Goal: Transaction & Acquisition: Obtain resource

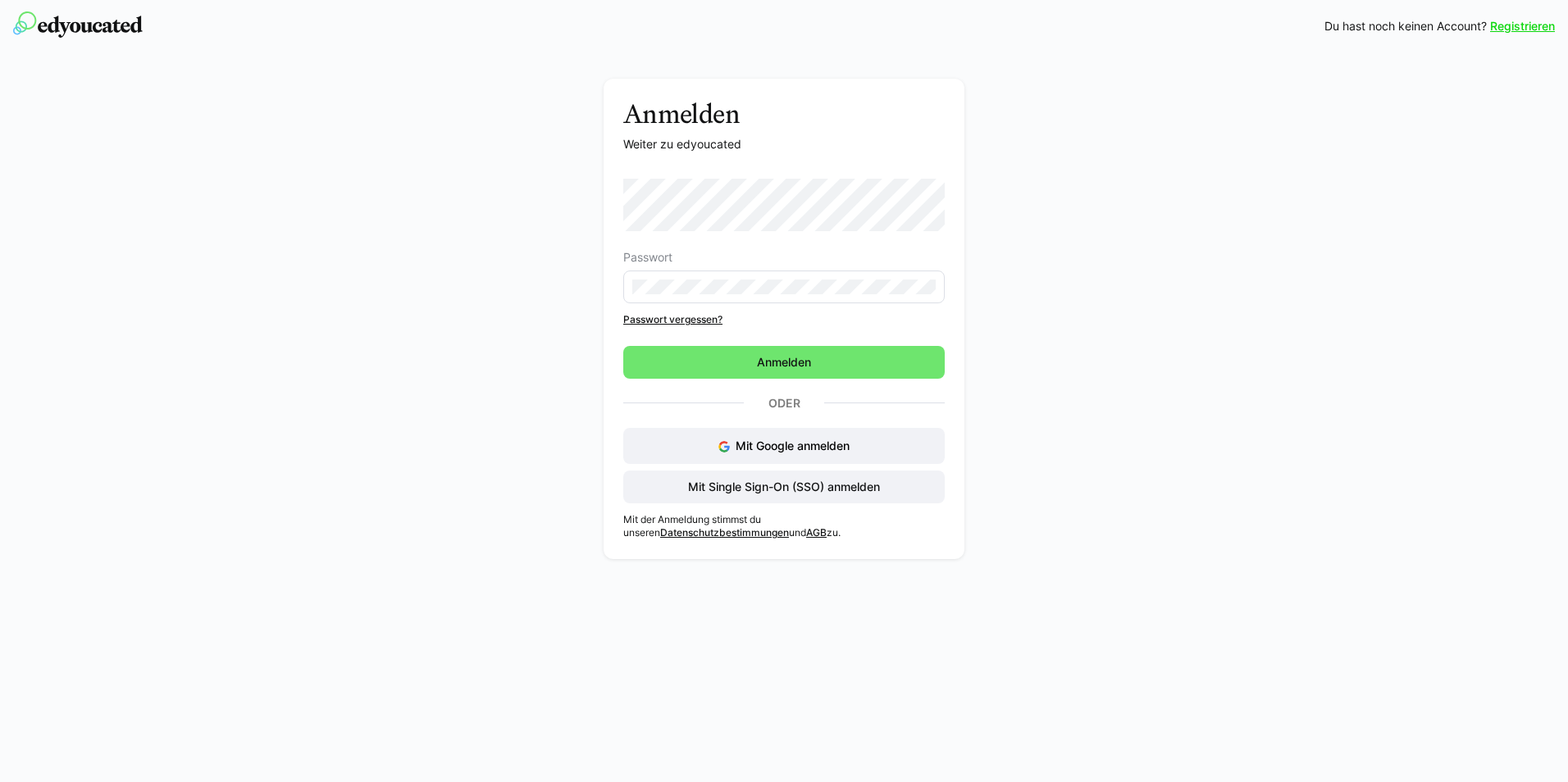
click at [695, 279] on eds-input at bounding box center [783, 286] width 321 height 33
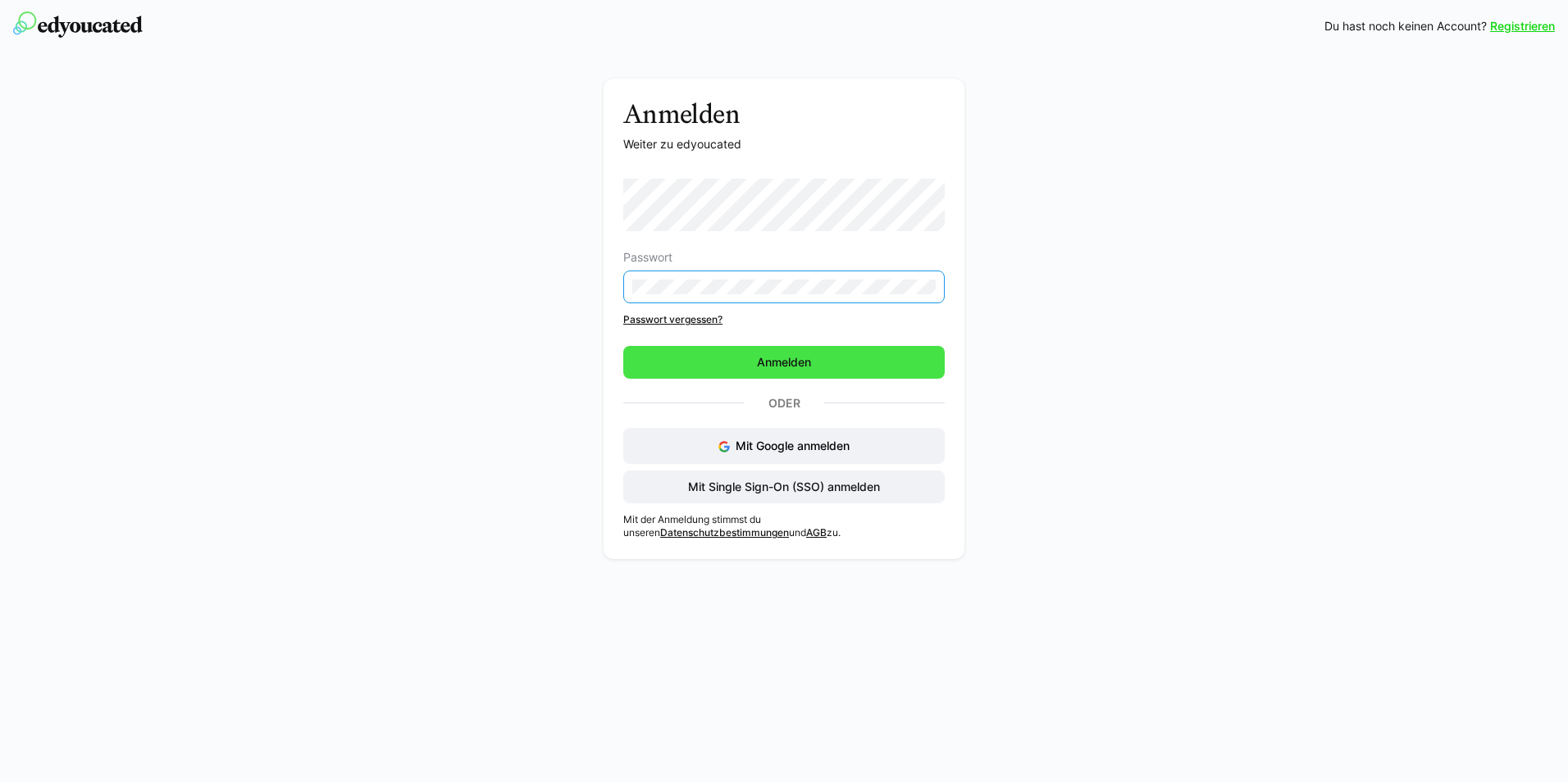
click at [848, 363] on span "Anmelden" at bounding box center [783, 362] width 321 height 33
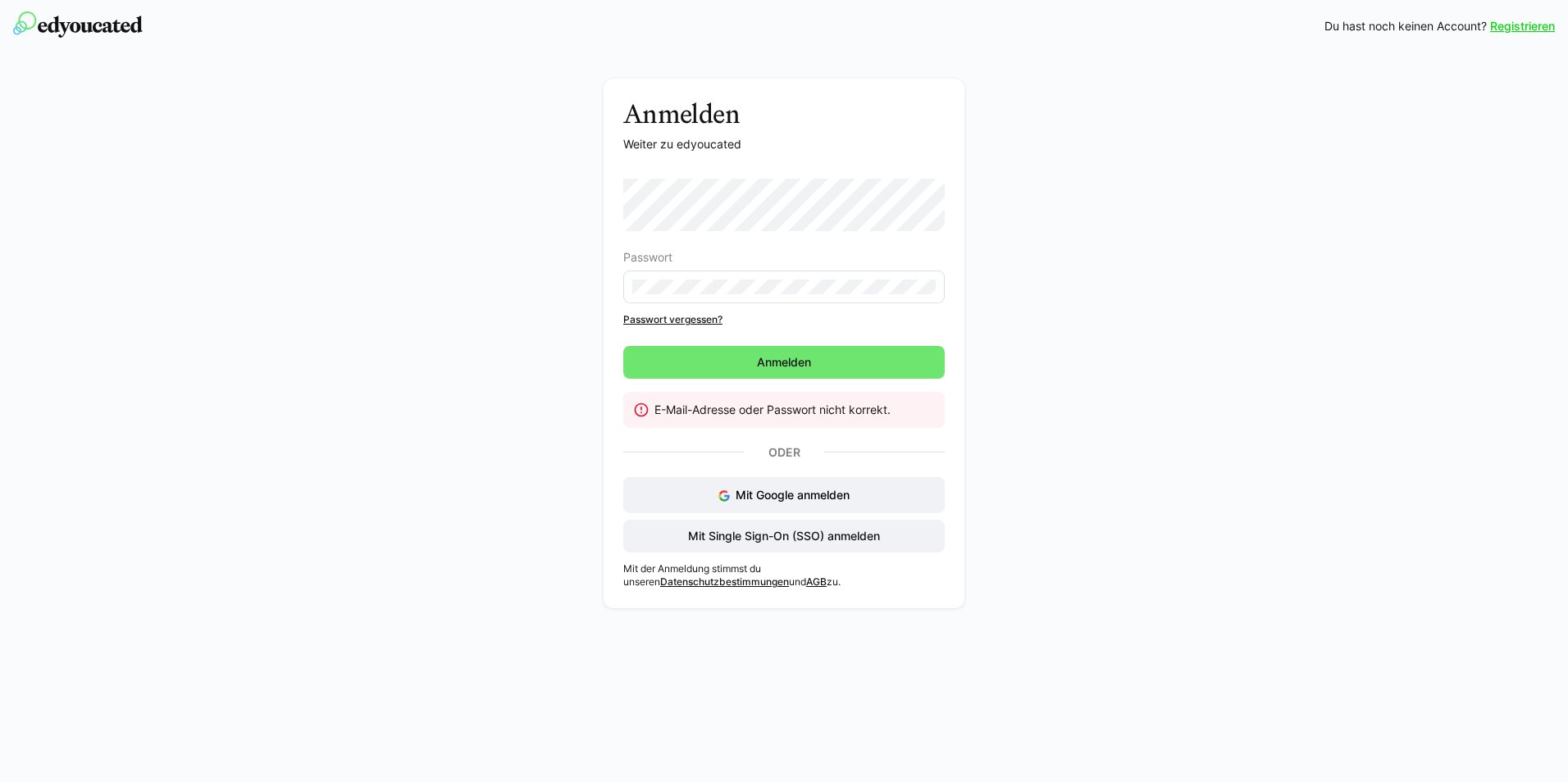
click at [827, 295] on eds-input at bounding box center [783, 286] width 321 height 33
click at [782, 359] on span "Anmelden" at bounding box center [784, 362] width 59 height 17
click at [879, 157] on div "Anmelden Weiter zu edyoucated Passwort Passwort vergessen? Anmelden E-Mail-Adre…" at bounding box center [783, 343] width 321 height 490
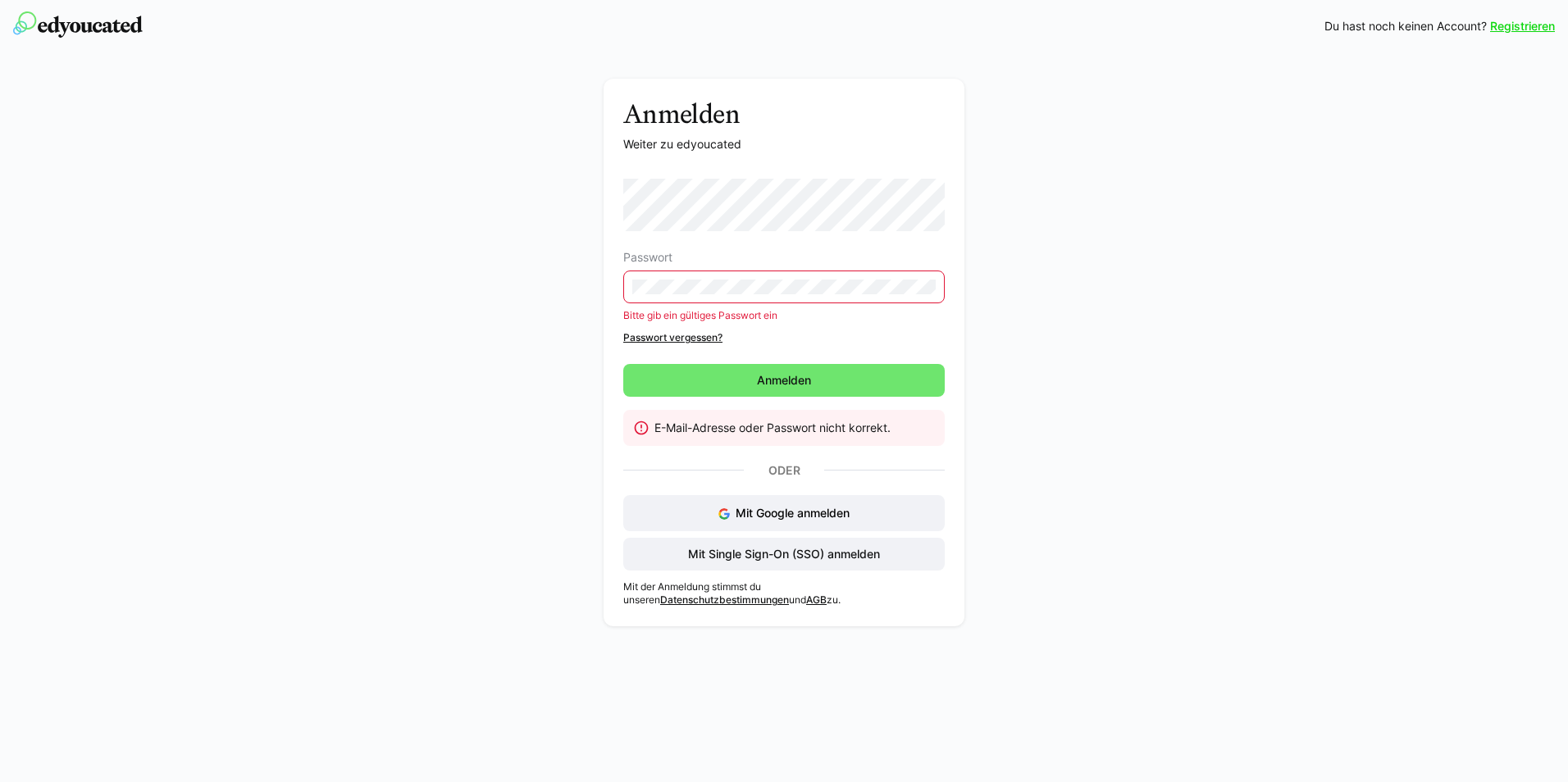
click at [902, 253] on div "Passwort" at bounding box center [783, 258] width 321 height 13
click at [938, 323] on div "Passwort Bitte gib ein gültiges Passwort ein Passwort vergessen?" at bounding box center [783, 261] width 321 height 165
click at [1004, 266] on div "Anmelden Weiter zu edyoucated Passwort Bitte gib ein gültiges Passwort ein Pass…" at bounding box center [784, 357] width 924 height 555
click at [1365, 300] on div "Anmelden Weiter zu edyoucated Passwort Bitte gib ein gültiges Passwort ein Pass…" at bounding box center [784, 344] width 1568 height 582
click at [1500, 32] on link "Registrieren" at bounding box center [1522, 26] width 65 height 17
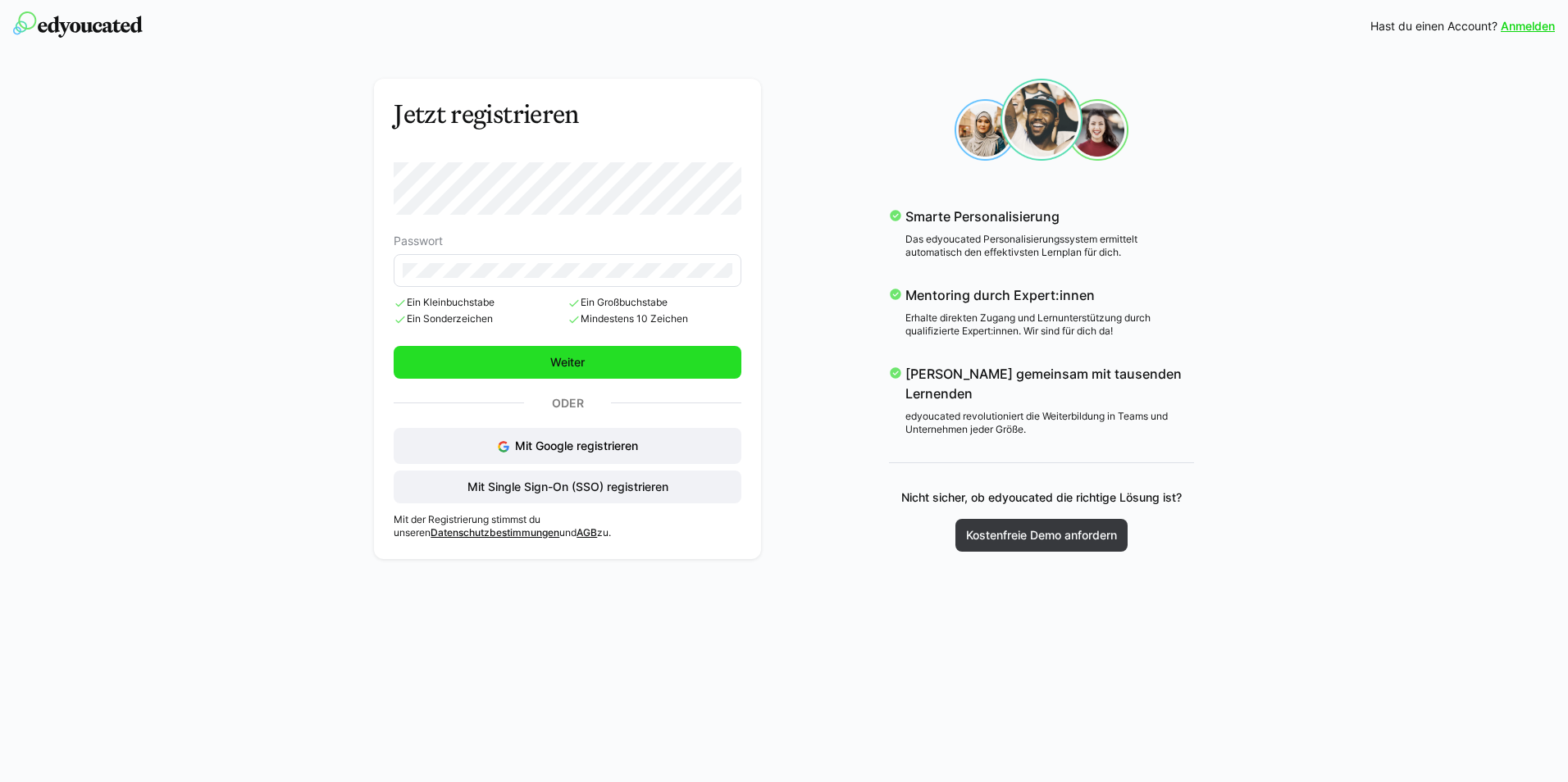
click at [609, 365] on span "Weiter" at bounding box center [567, 362] width 348 height 33
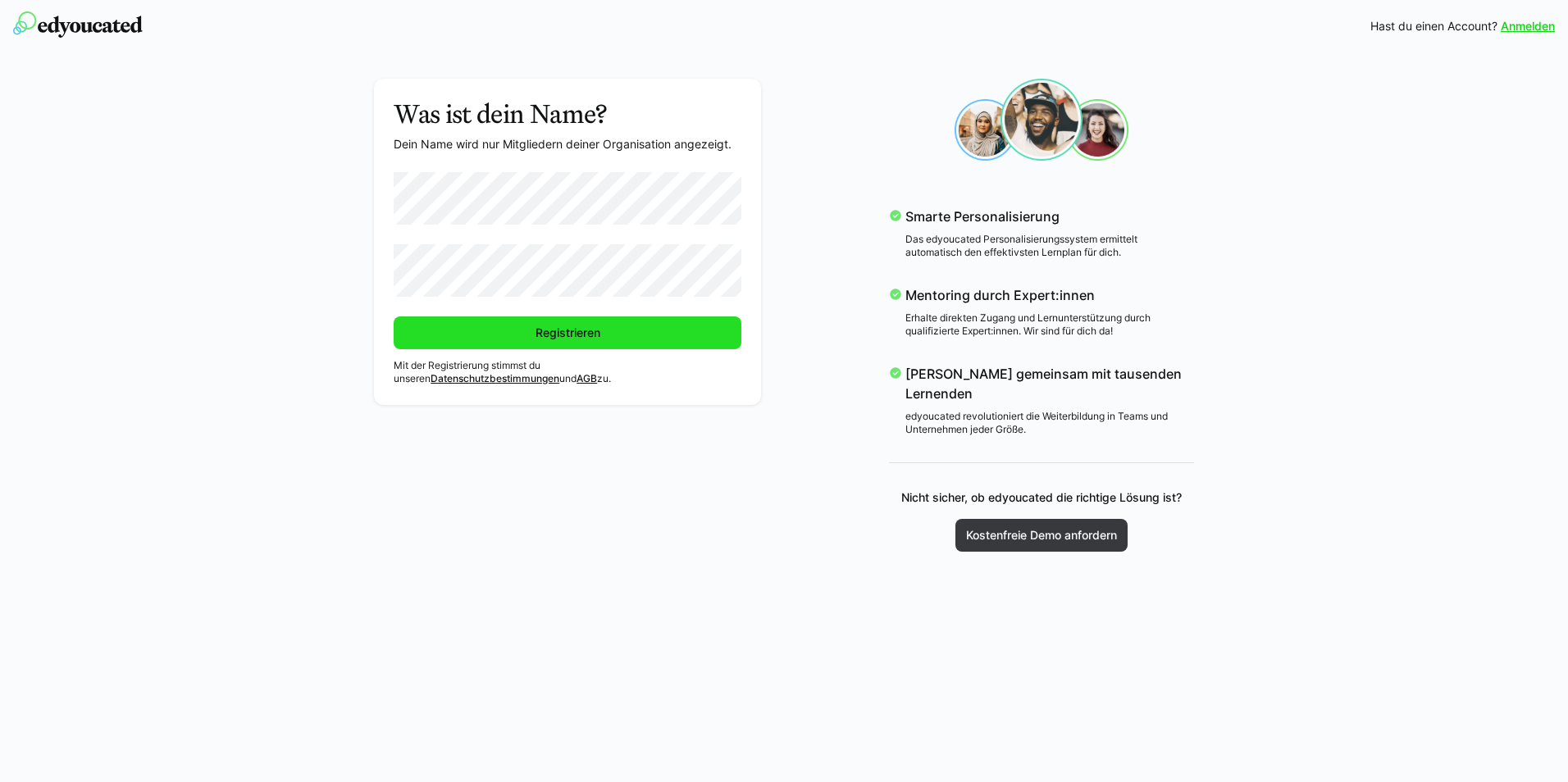
click at [548, 329] on span "Registrieren" at bounding box center [567, 333] width 70 height 17
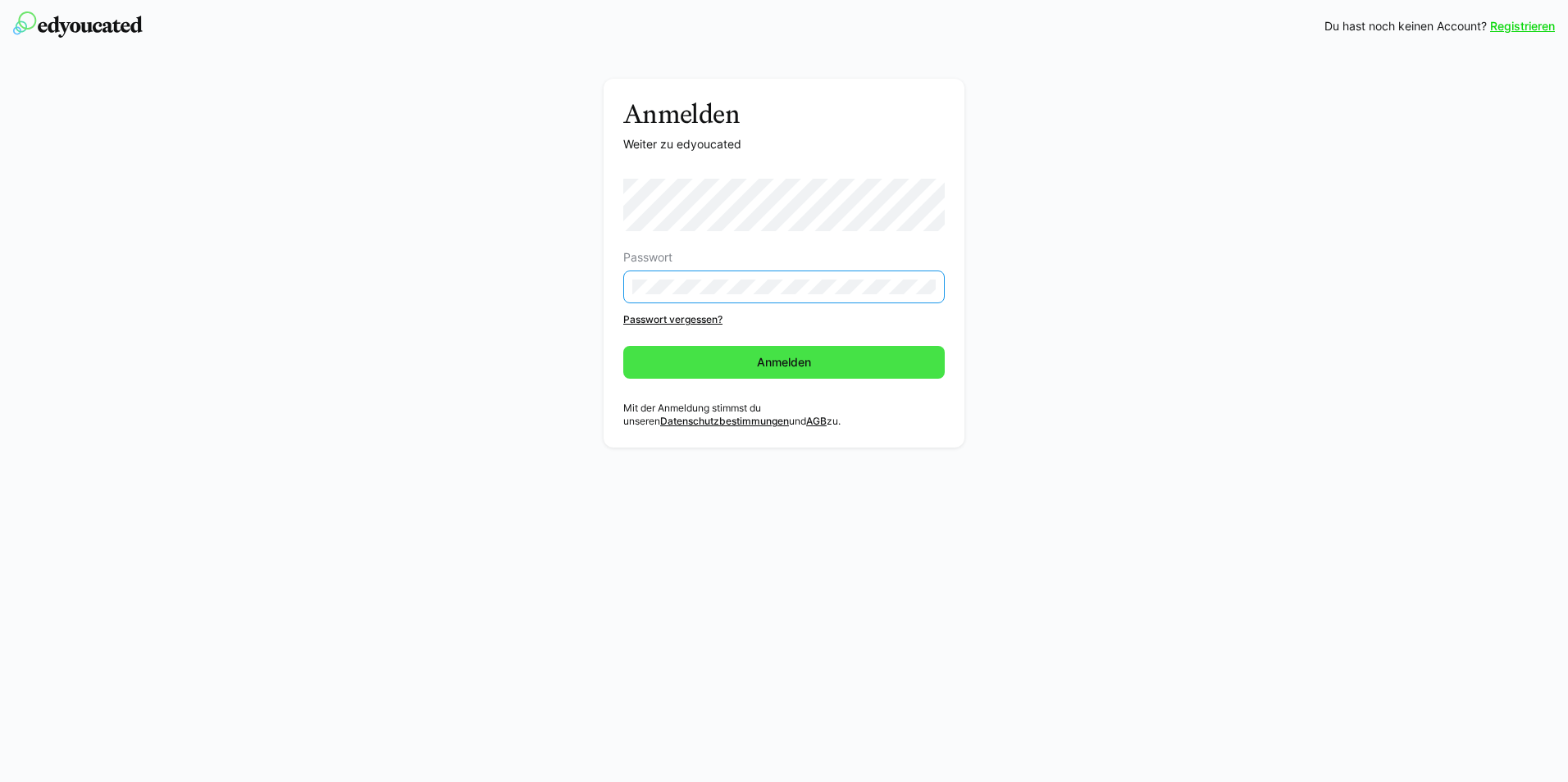
drag, startPoint x: 734, startPoint y: 358, endPoint x: 753, endPoint y: 368, distance: 21.5
click at [734, 360] on span "Anmelden" at bounding box center [783, 362] width 321 height 33
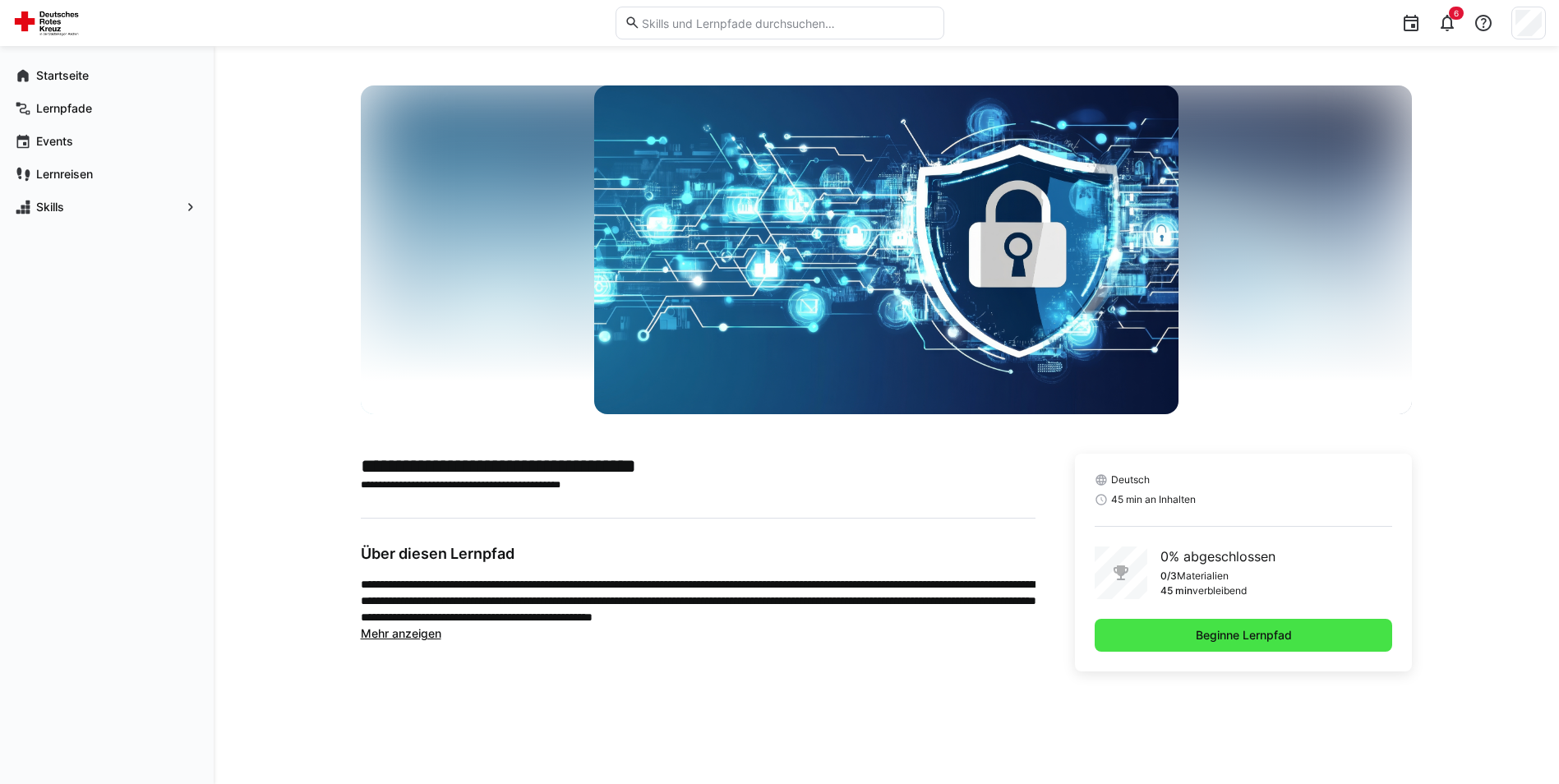
click at [1154, 635] on span "Beginne Lernpfad" at bounding box center [1243, 635] width 299 height 33
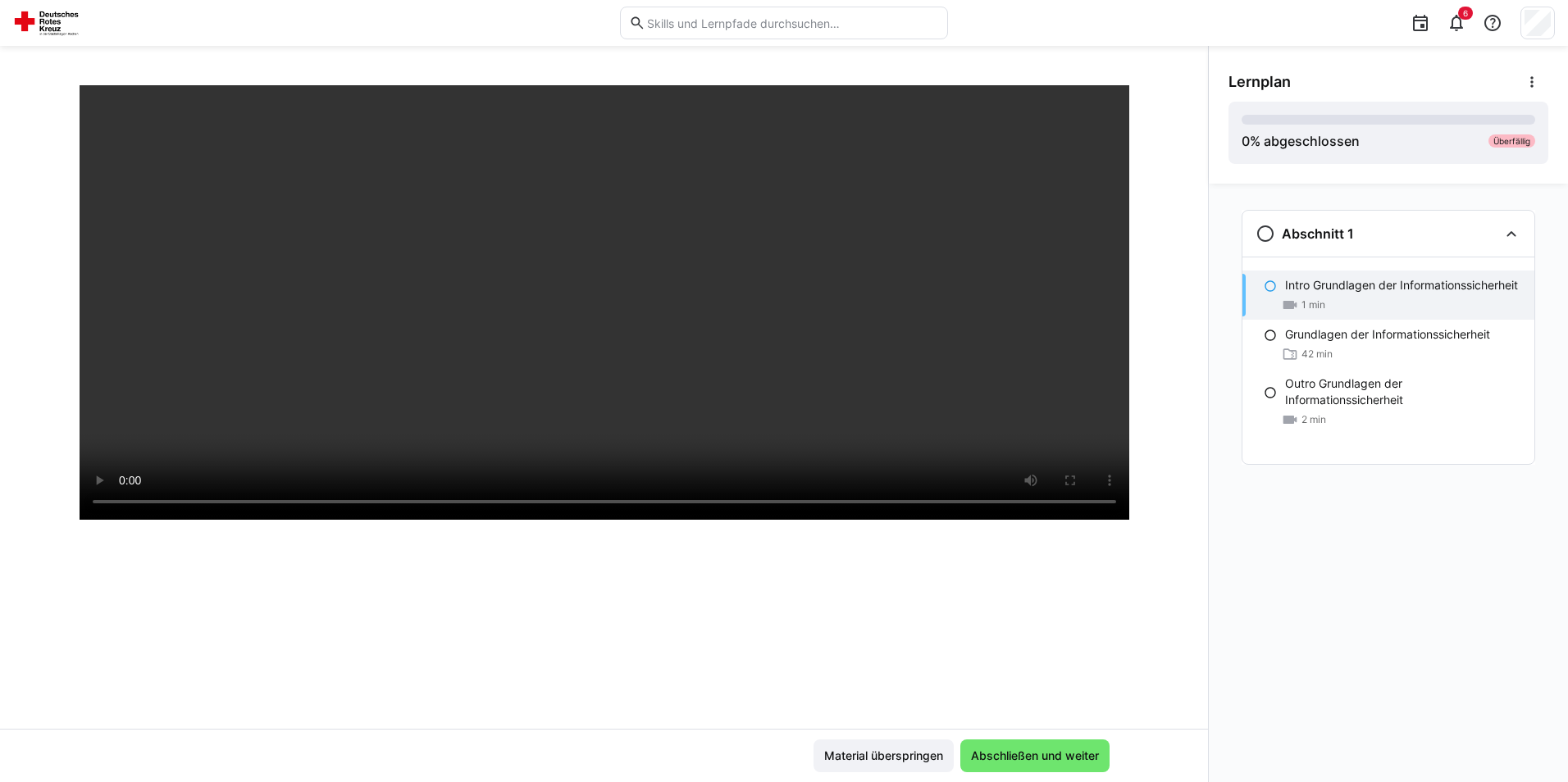
scroll to position [281, 0]
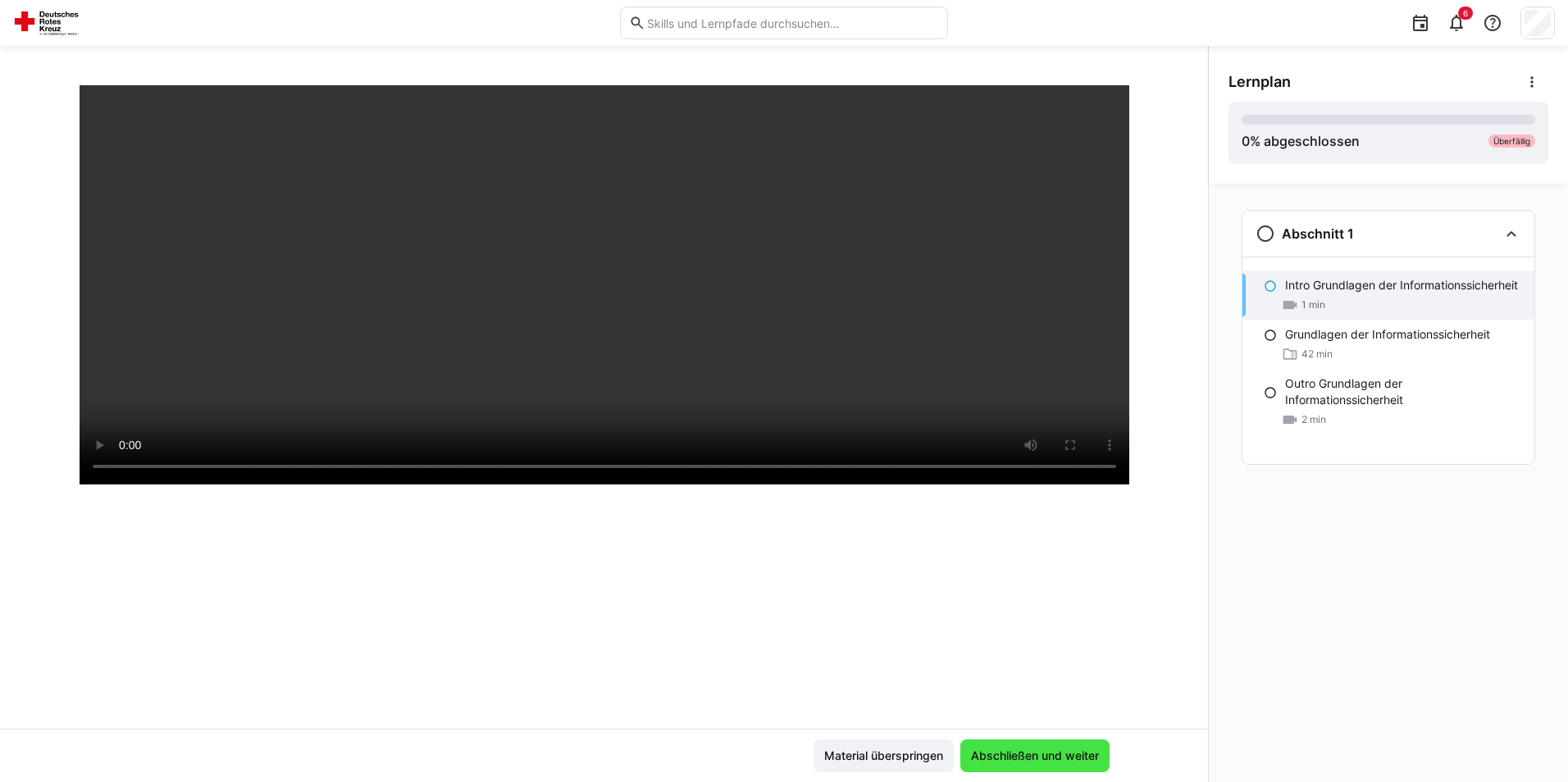
click at [1048, 766] on span "Abschließen und weiter" at bounding box center [1035, 755] width 149 height 33
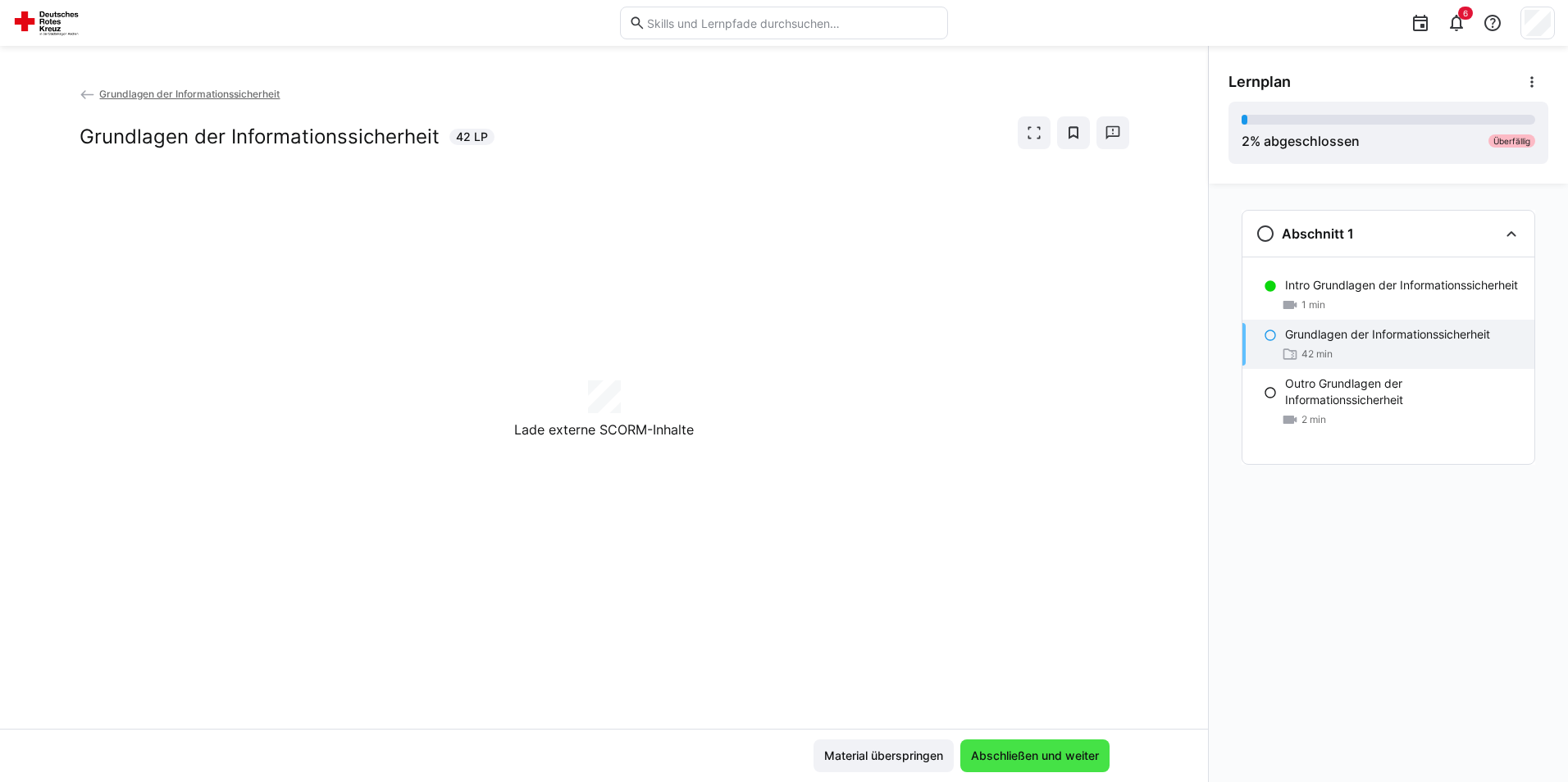
scroll to position [0, 0]
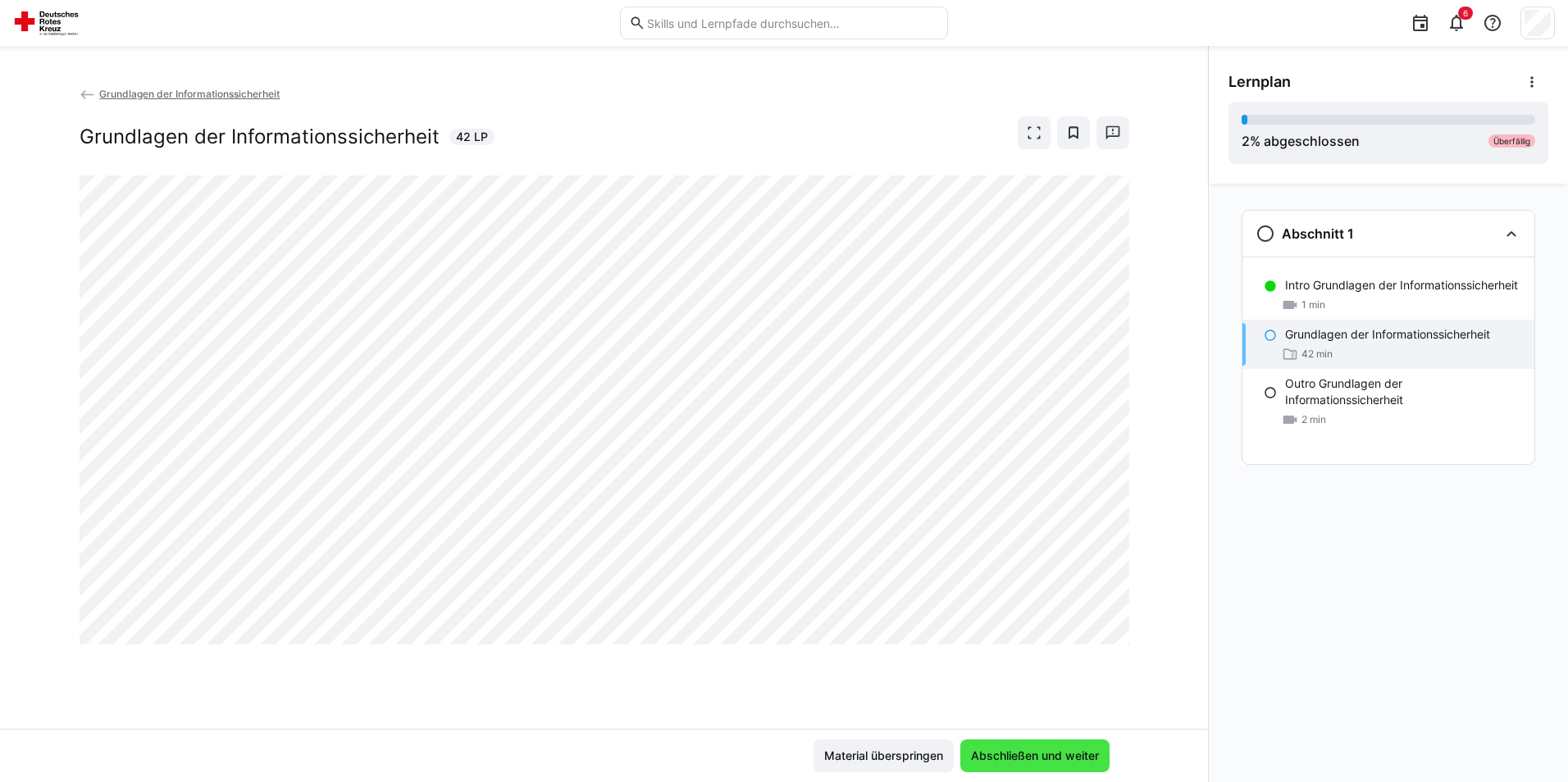
click at [1048, 761] on span "Abschließen und weiter" at bounding box center [1035, 756] width 133 height 17
click at [870, 752] on span "Material überspringen" at bounding box center [884, 756] width 124 height 17
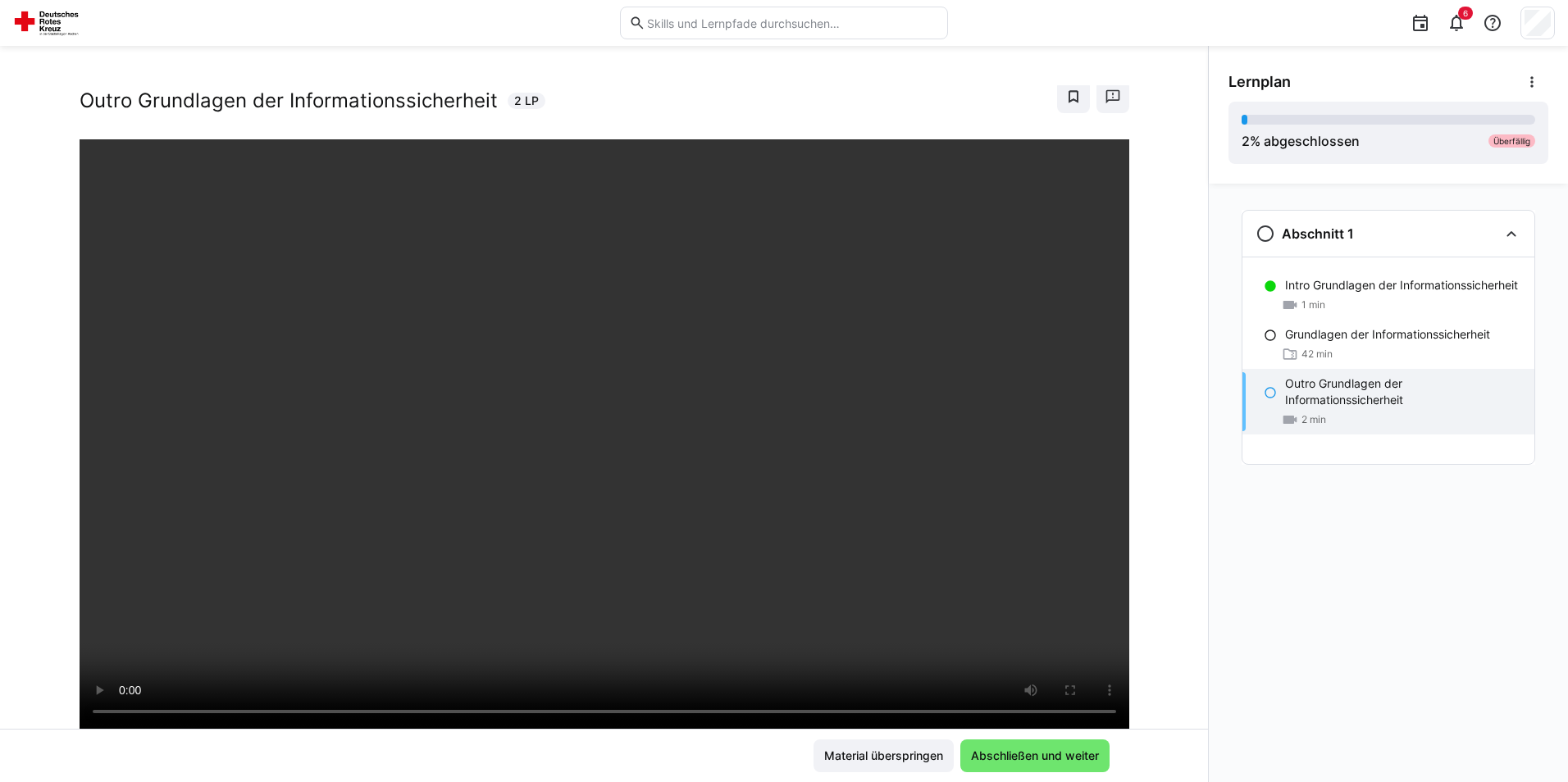
scroll to position [35, 0]
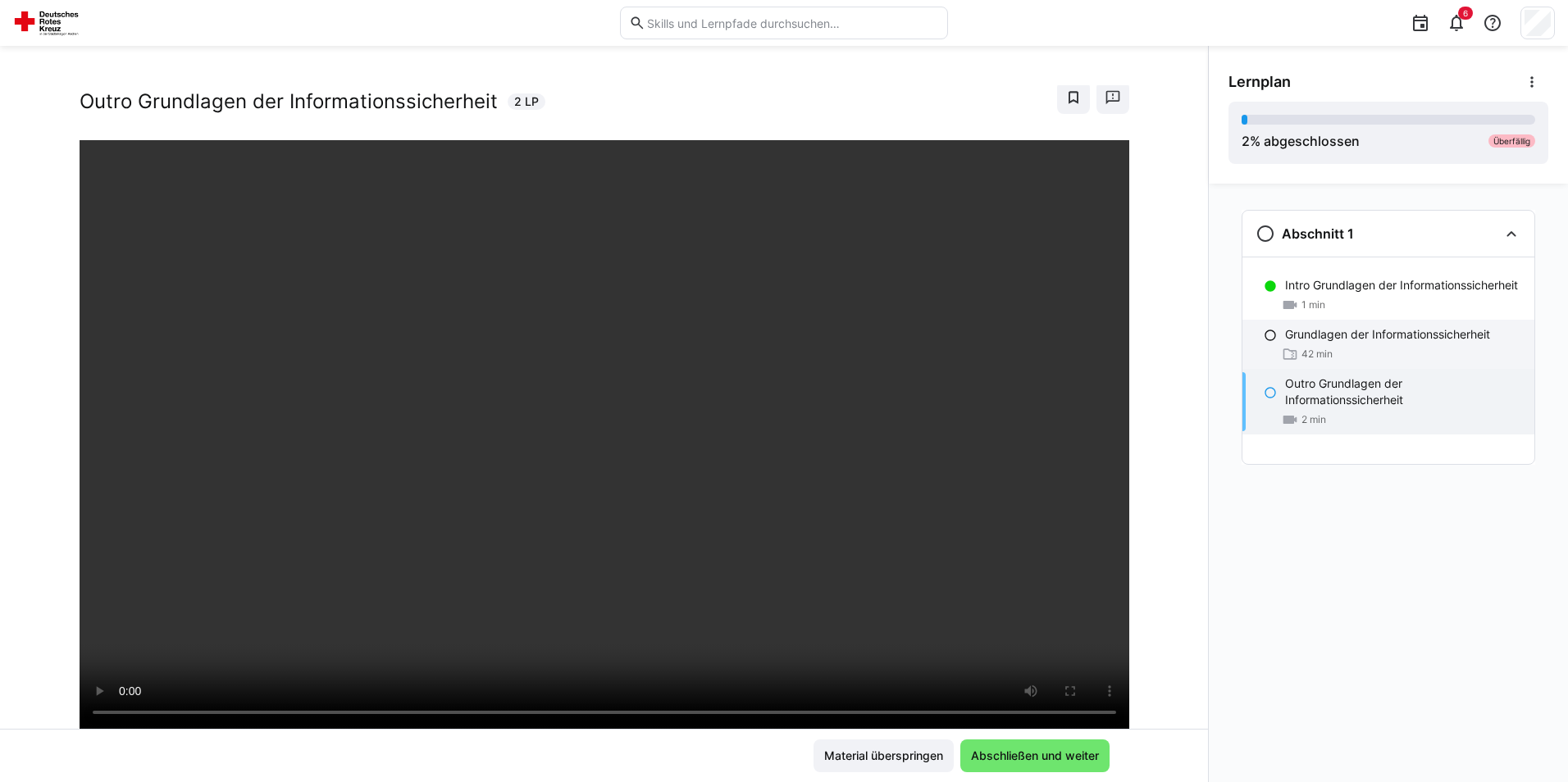
click at [1347, 342] on p "Grundlagen der Informationssicherheit" at bounding box center [1388, 335] width 205 height 17
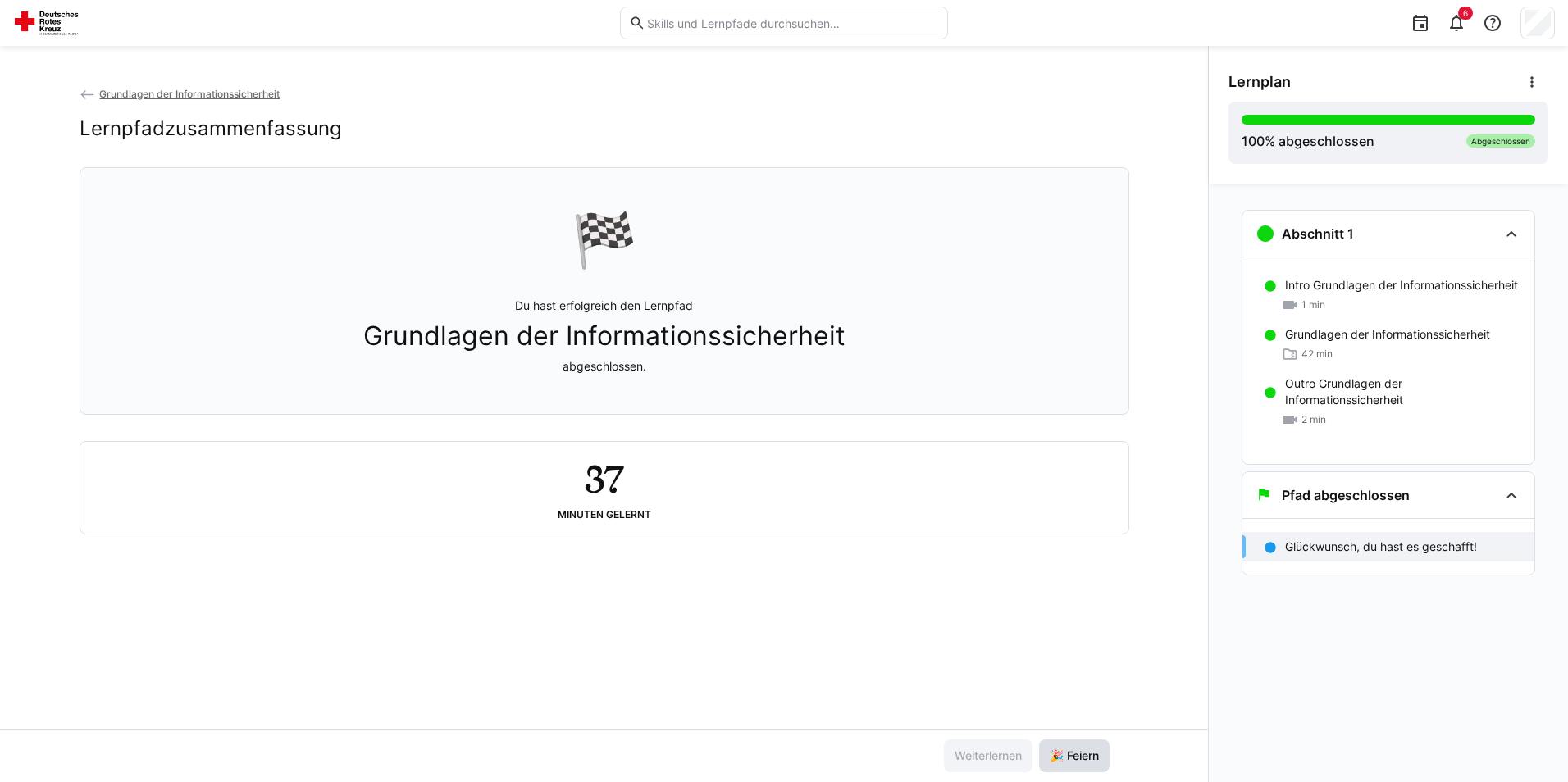
click at [1058, 762] on span "🎉 Feiern" at bounding box center [1074, 756] width 54 height 17
click at [1090, 756] on span "🎉 Feiern" at bounding box center [1074, 756] width 54 height 17
click at [1455, 26] on eds-icon at bounding box center [1456, 23] width 19 height 19
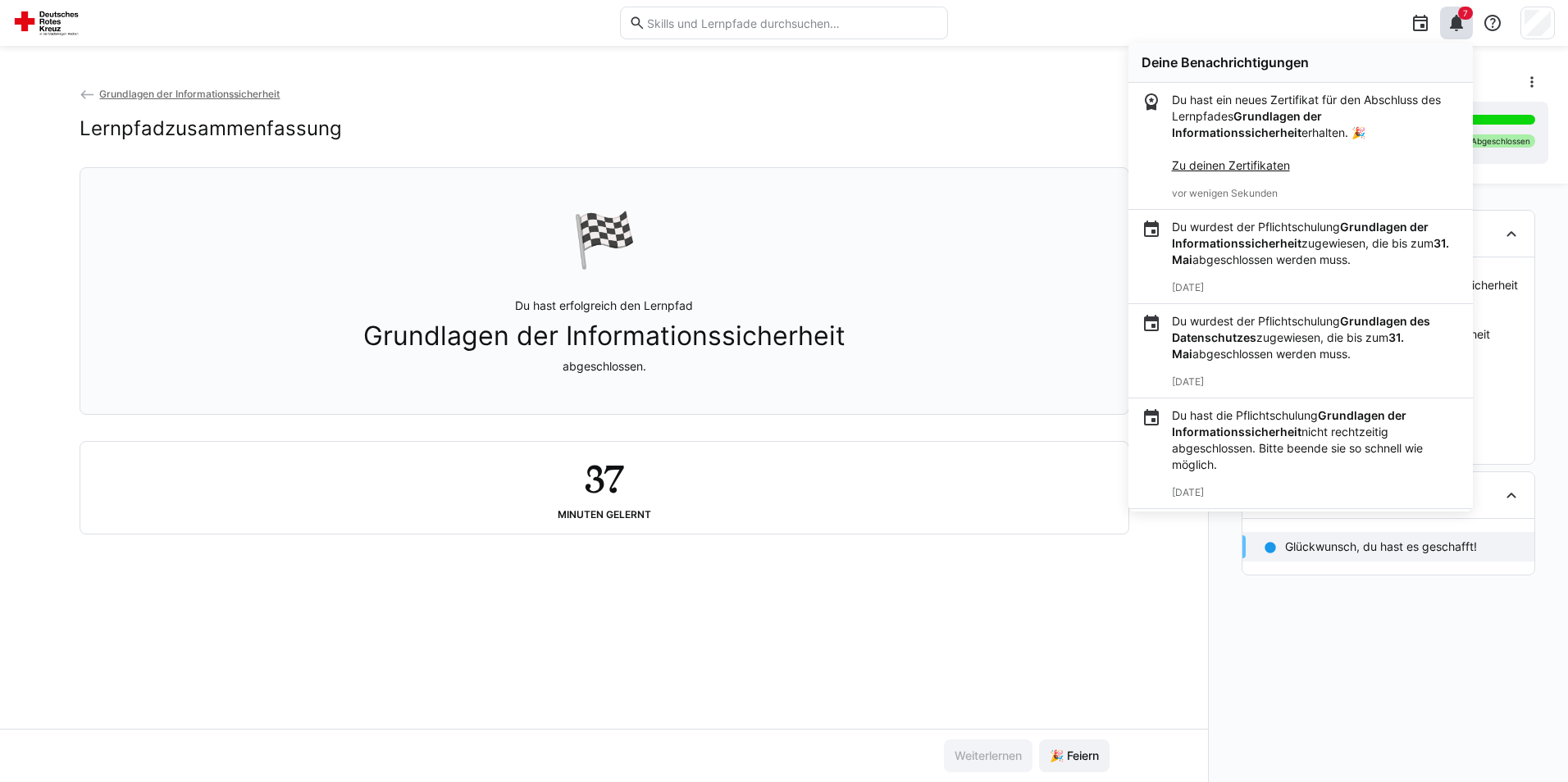
click at [1268, 166] on link "Zu deinen Zertifikaten" at bounding box center [1231, 165] width 118 height 14
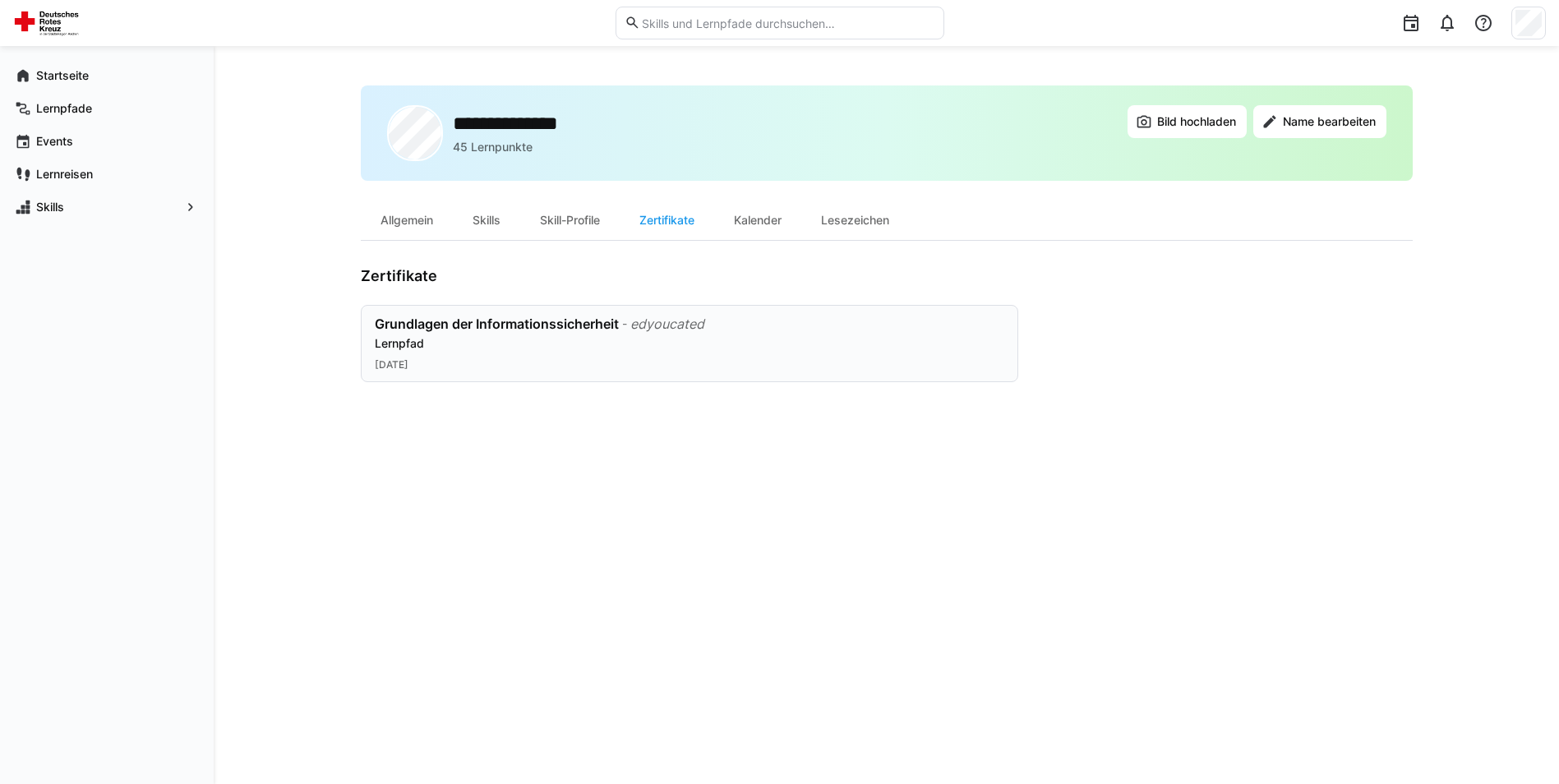
click at [416, 334] on div "Grundlagen der Informationssicherheit - edyoucated Lernpfad" at bounding box center [689, 333] width 629 height 36
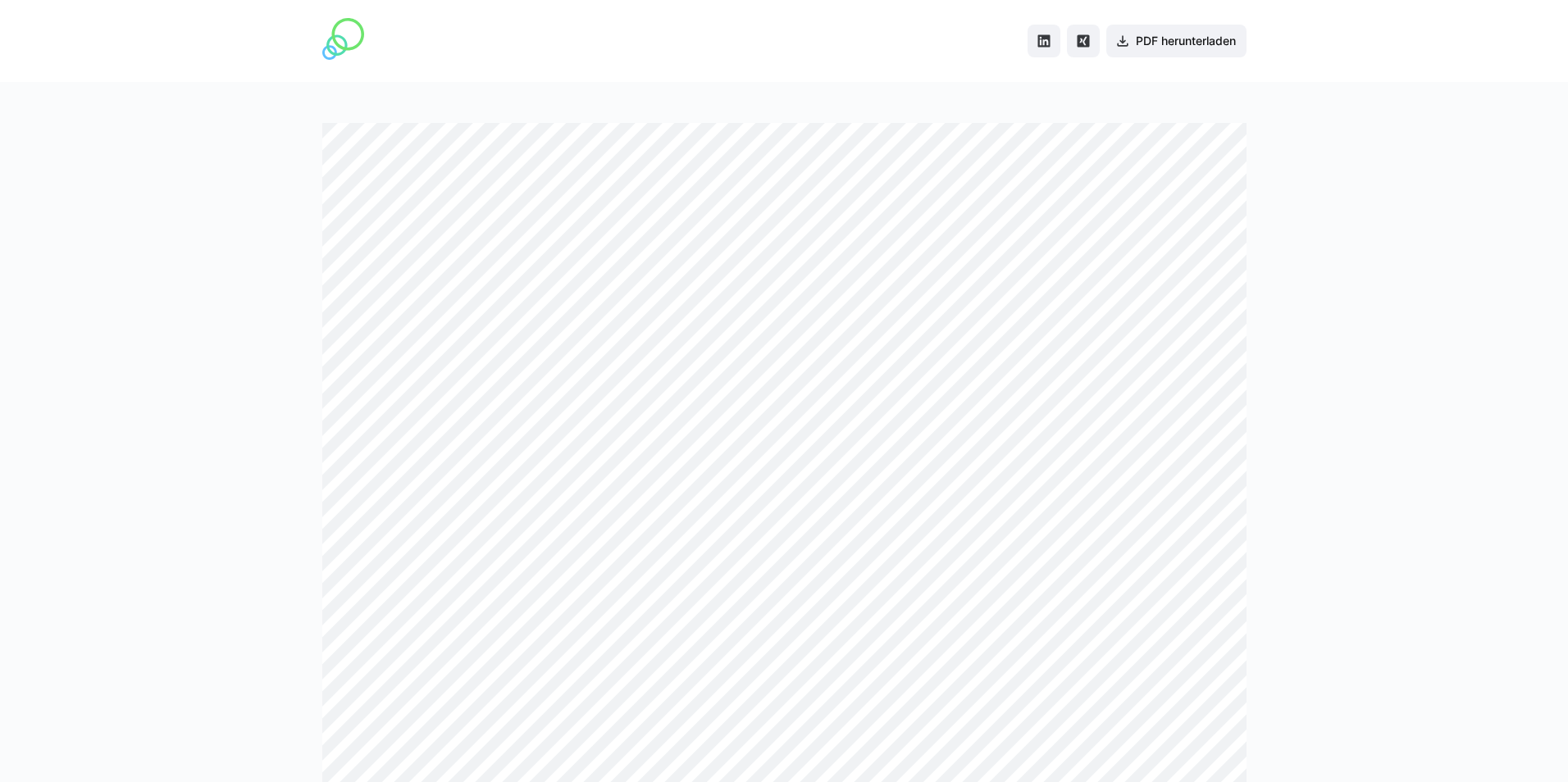
click at [306, 448] on div at bounding box center [784, 432] width 1568 height 700
click at [1159, 44] on span "PDF herunterladen" at bounding box center [1185, 41] width 105 height 17
